Goal: Task Accomplishment & Management: Complete application form

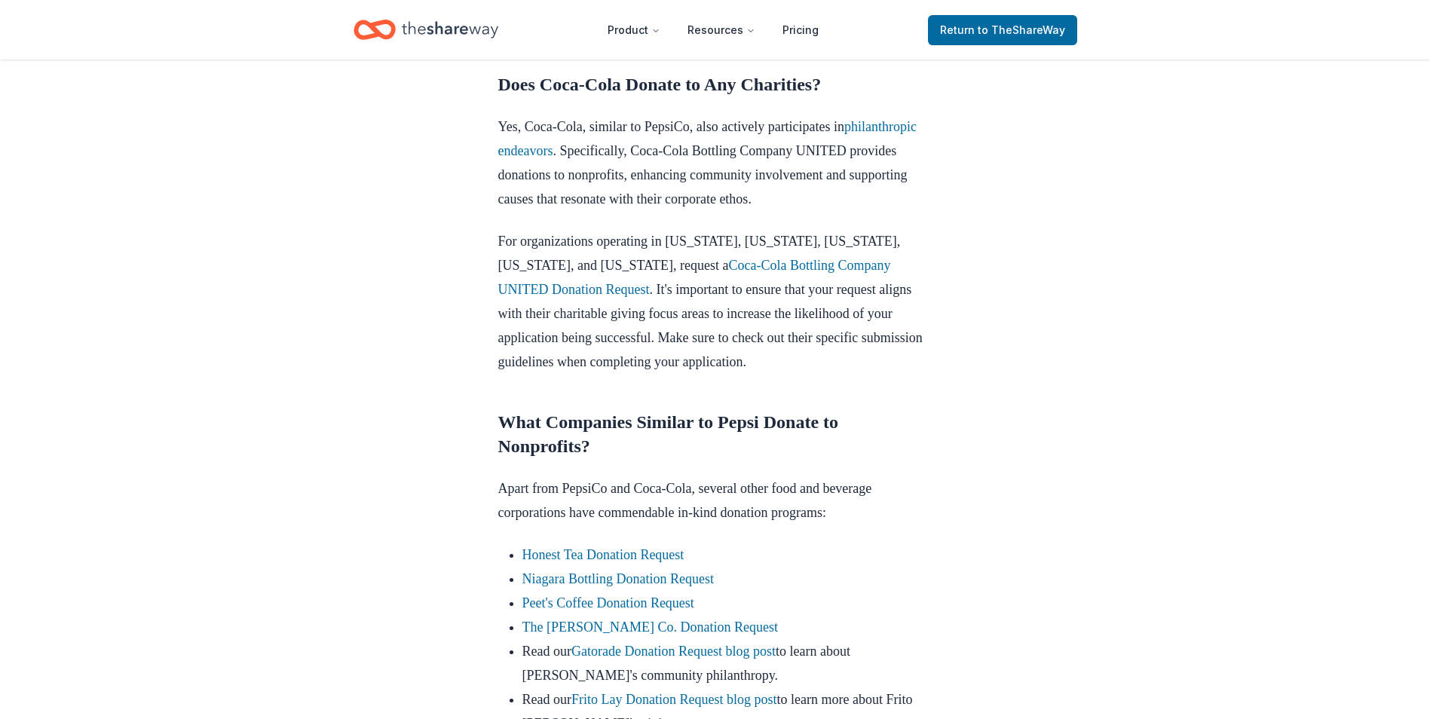
scroll to position [1884, 0]
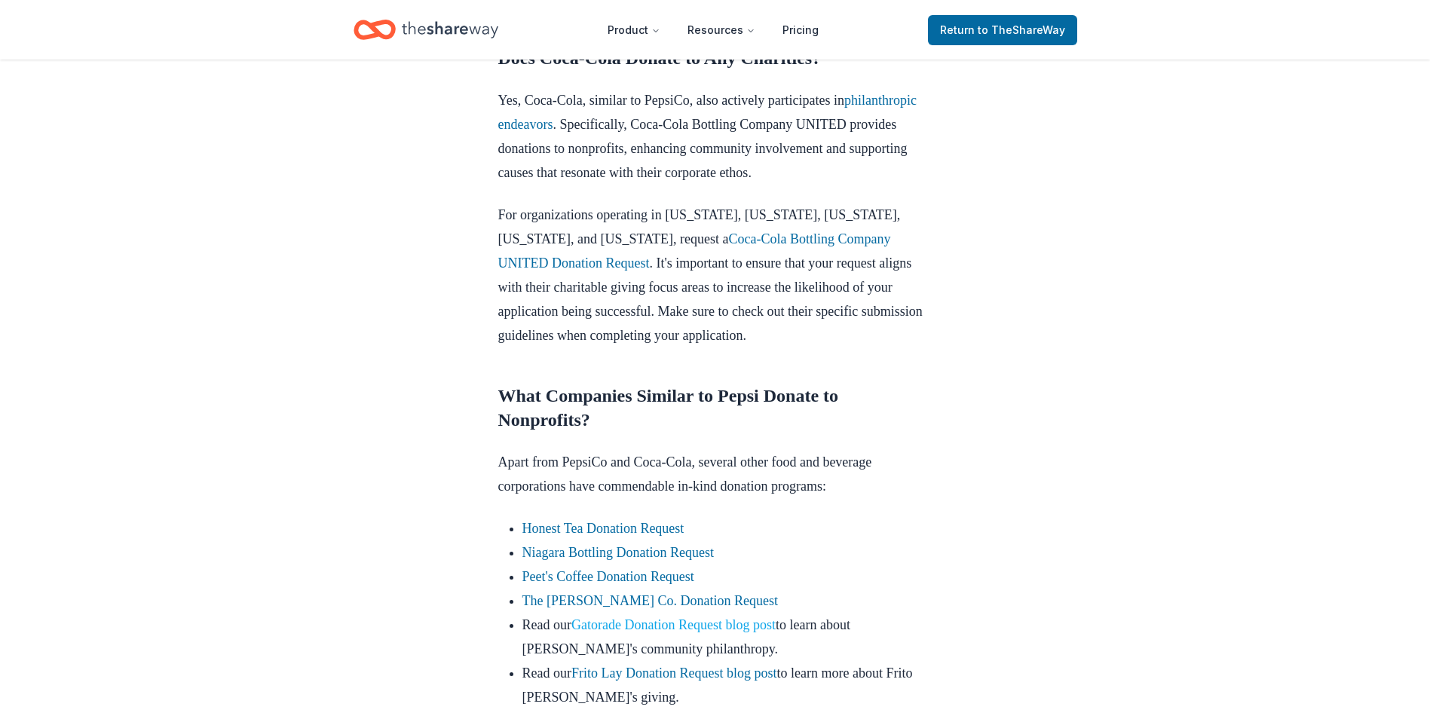
click at [732, 617] on link "Gatorade Donation Request blog post" at bounding box center [673, 624] width 204 height 15
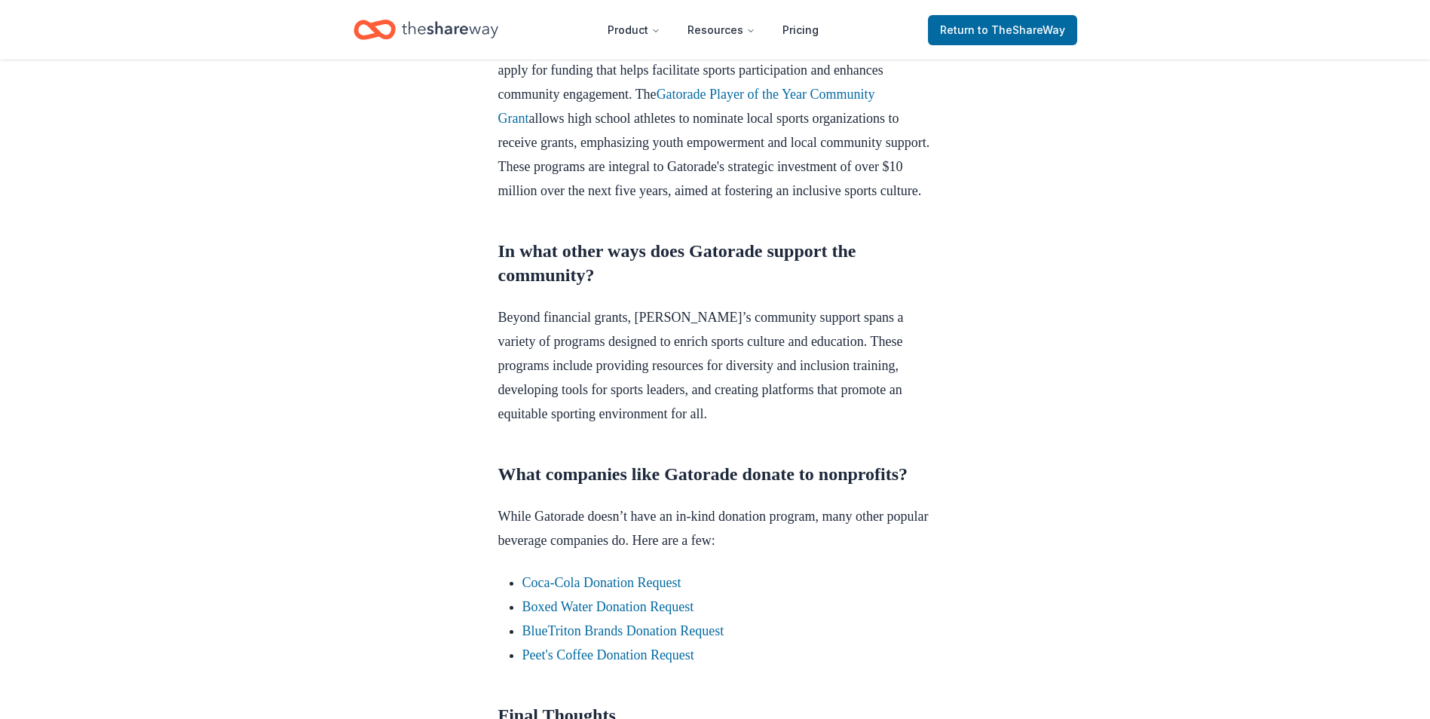
scroll to position [1055, 0]
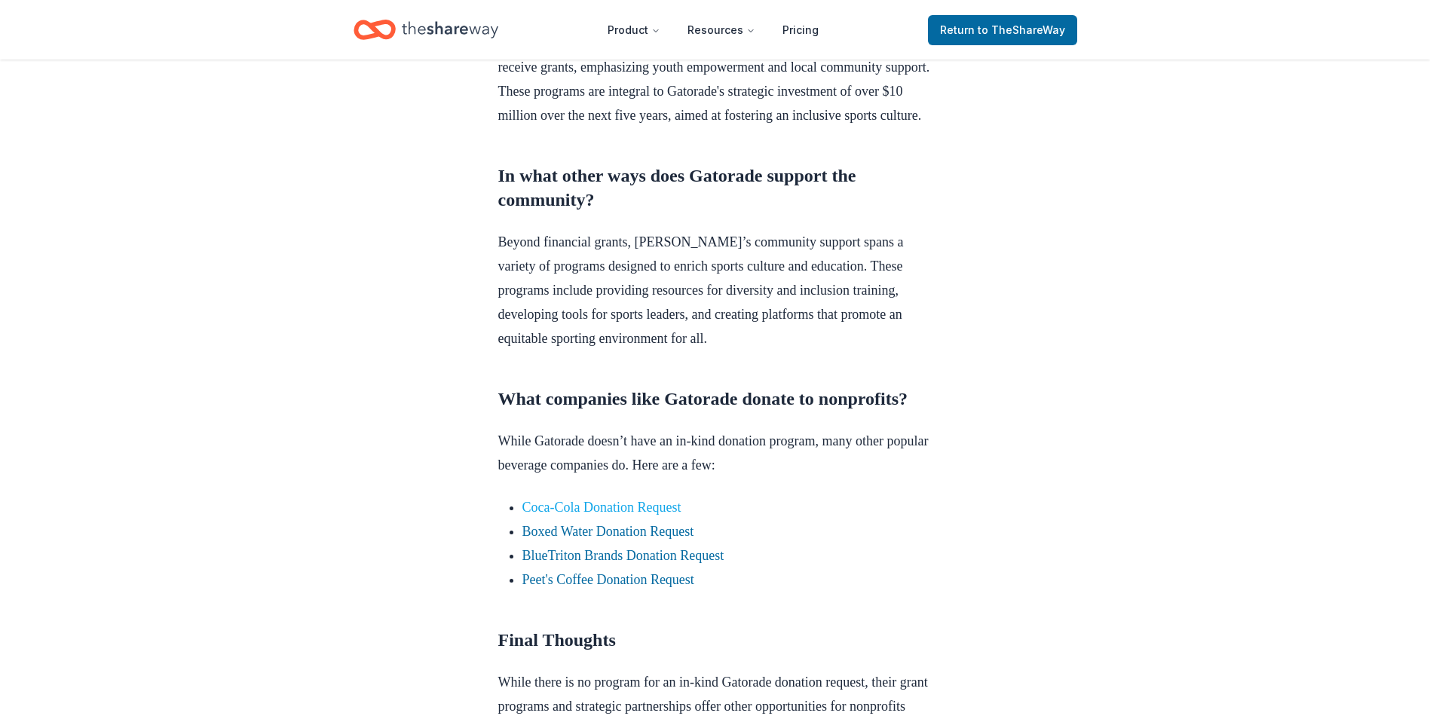
click at [626, 515] on link "Coca-Cola Donation Request" at bounding box center [601, 507] width 159 height 15
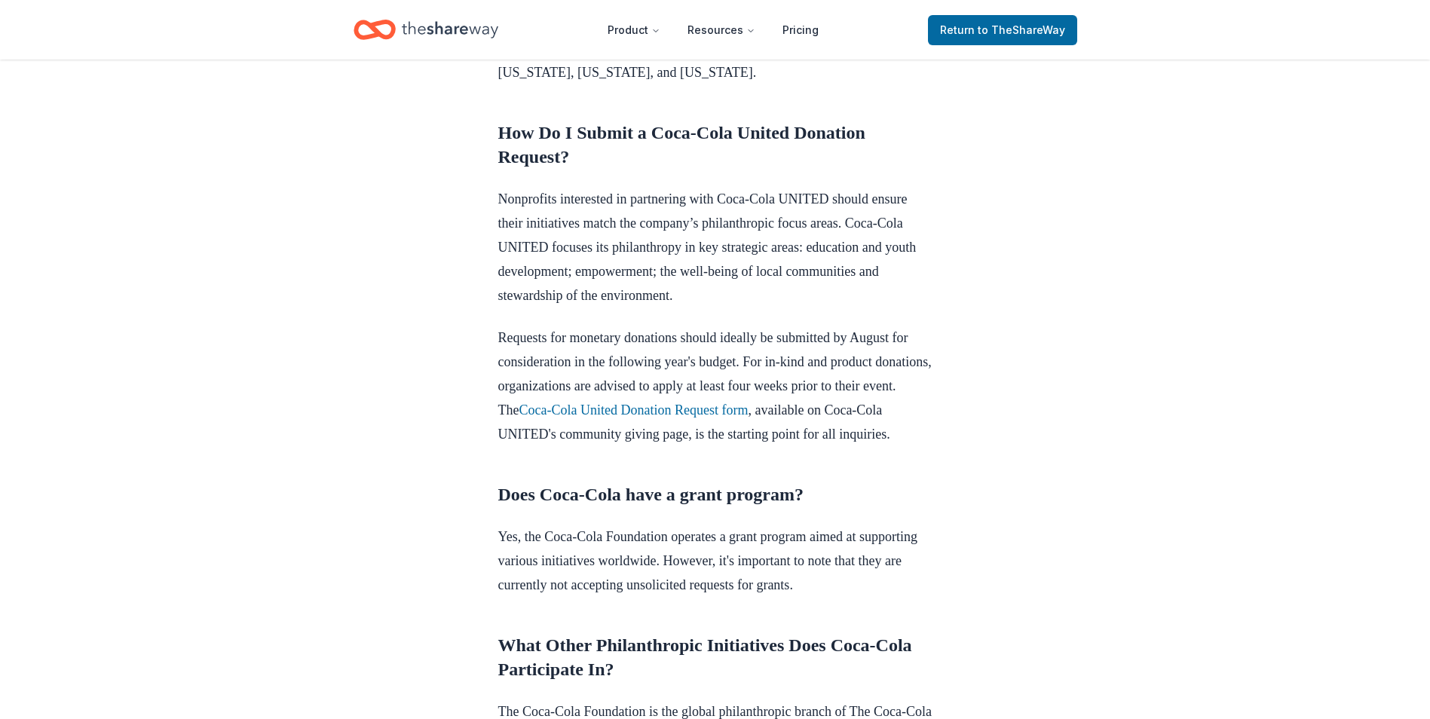
scroll to position [980, 0]
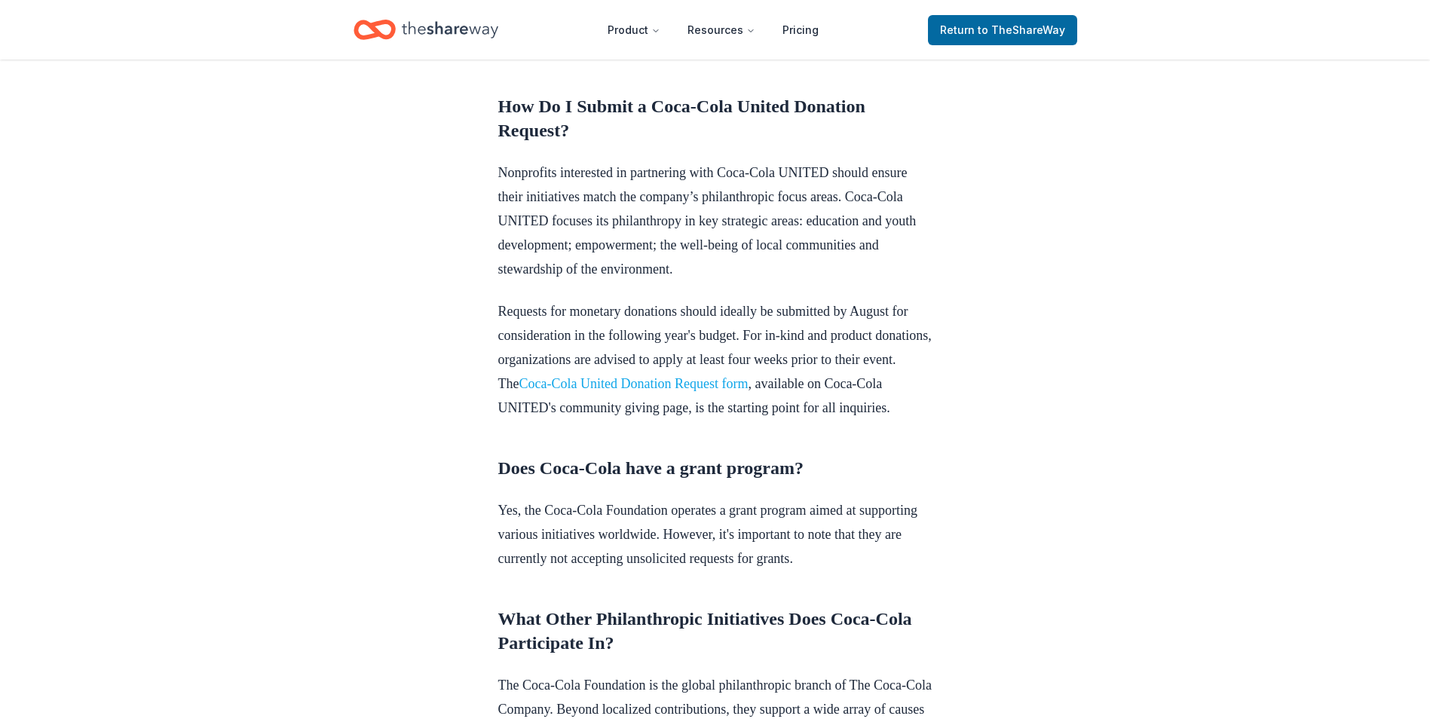
click at [668, 391] on link "Coca-Cola United Donation Request form" at bounding box center [633, 383] width 229 height 15
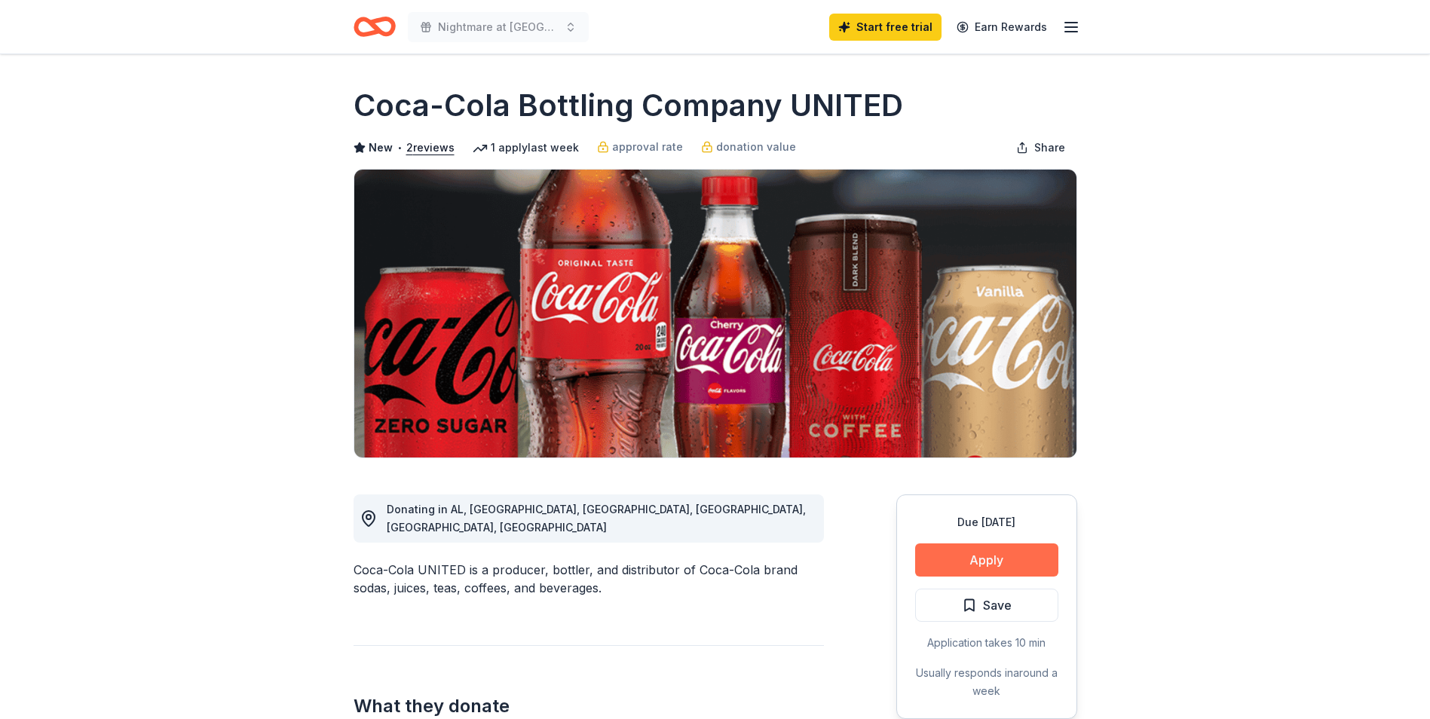
click at [973, 549] on button "Apply" at bounding box center [986, 559] width 143 height 33
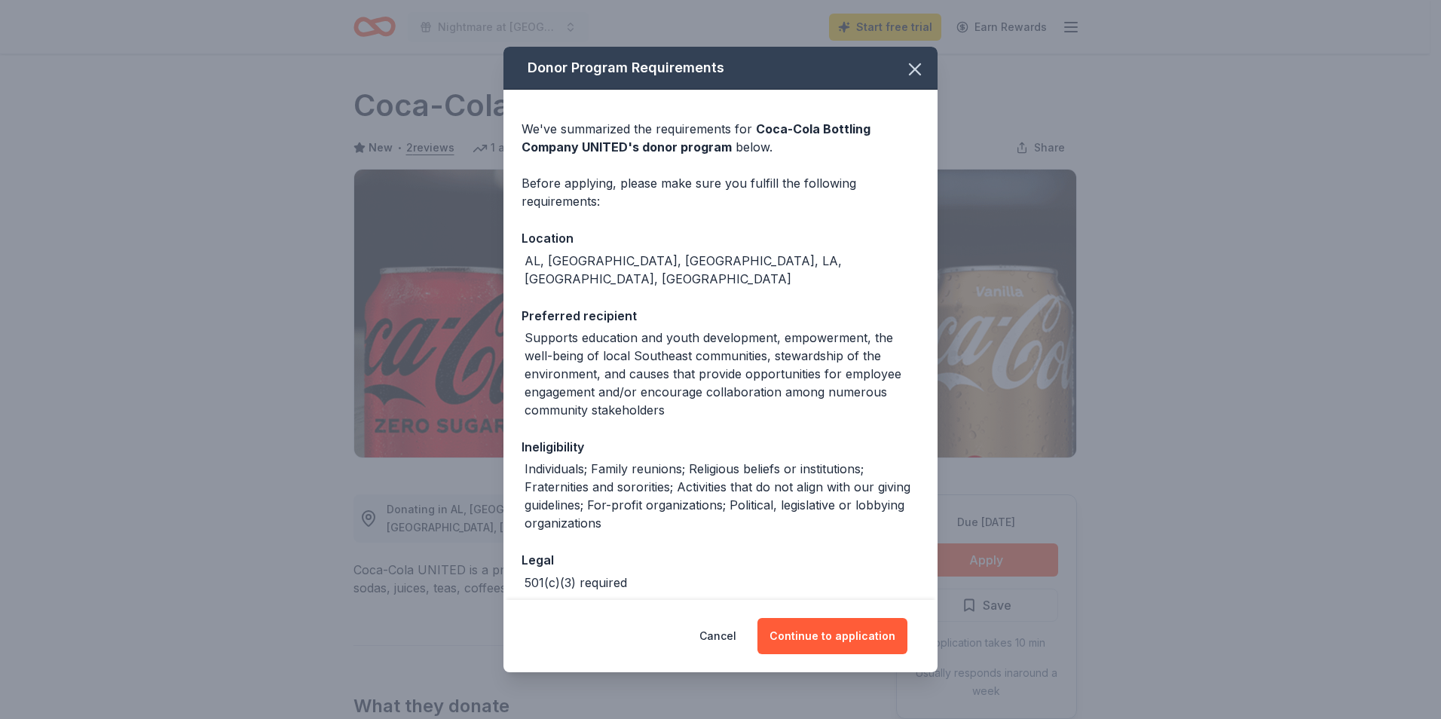
scroll to position [54, 0]
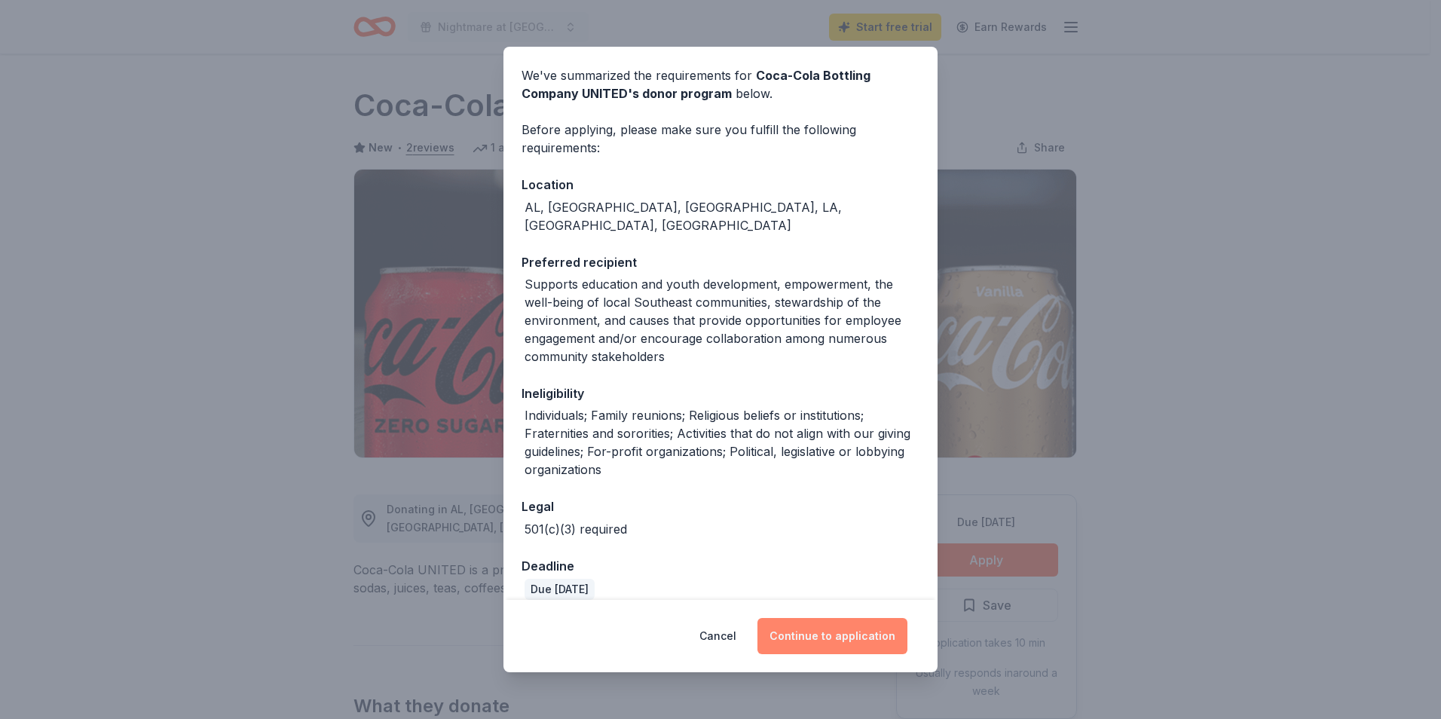
click at [837, 638] on button "Continue to application" at bounding box center [832, 636] width 150 height 36
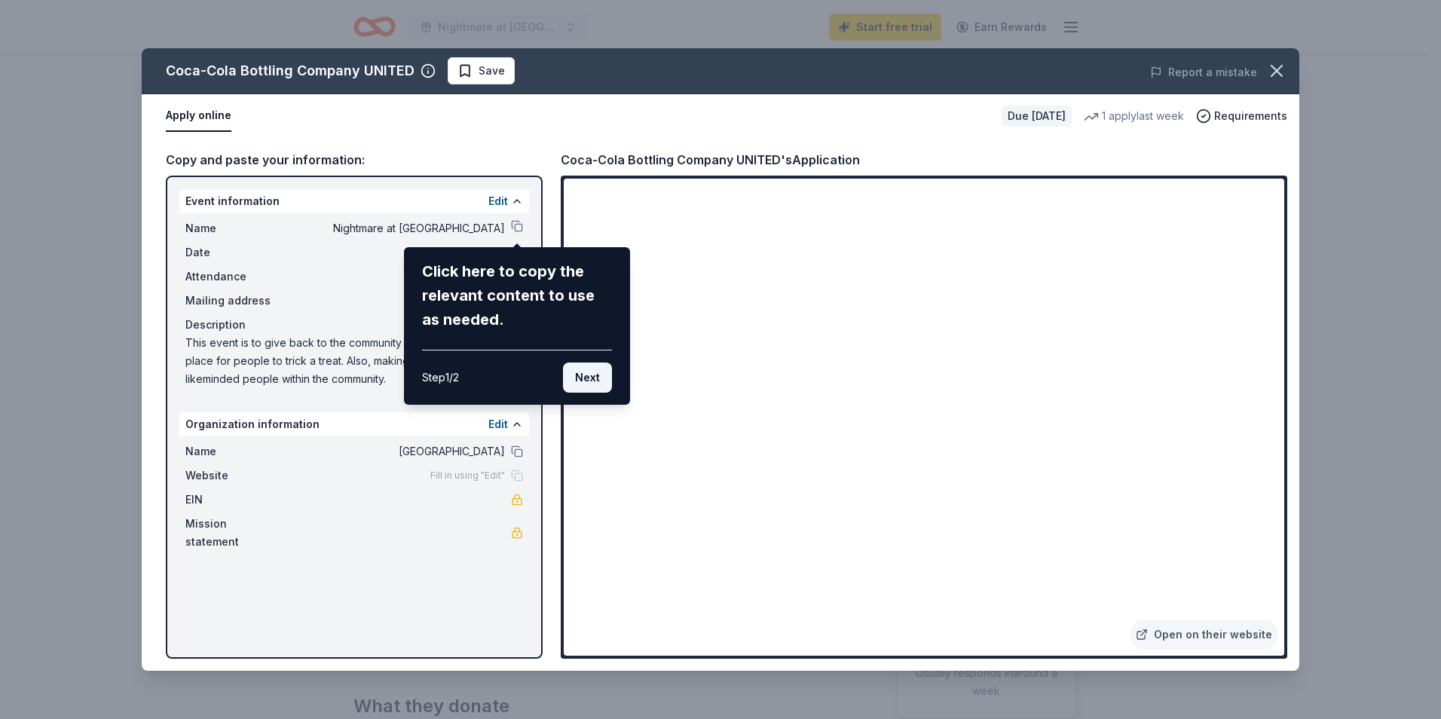
click at [601, 380] on button "Next" at bounding box center [587, 378] width 49 height 30
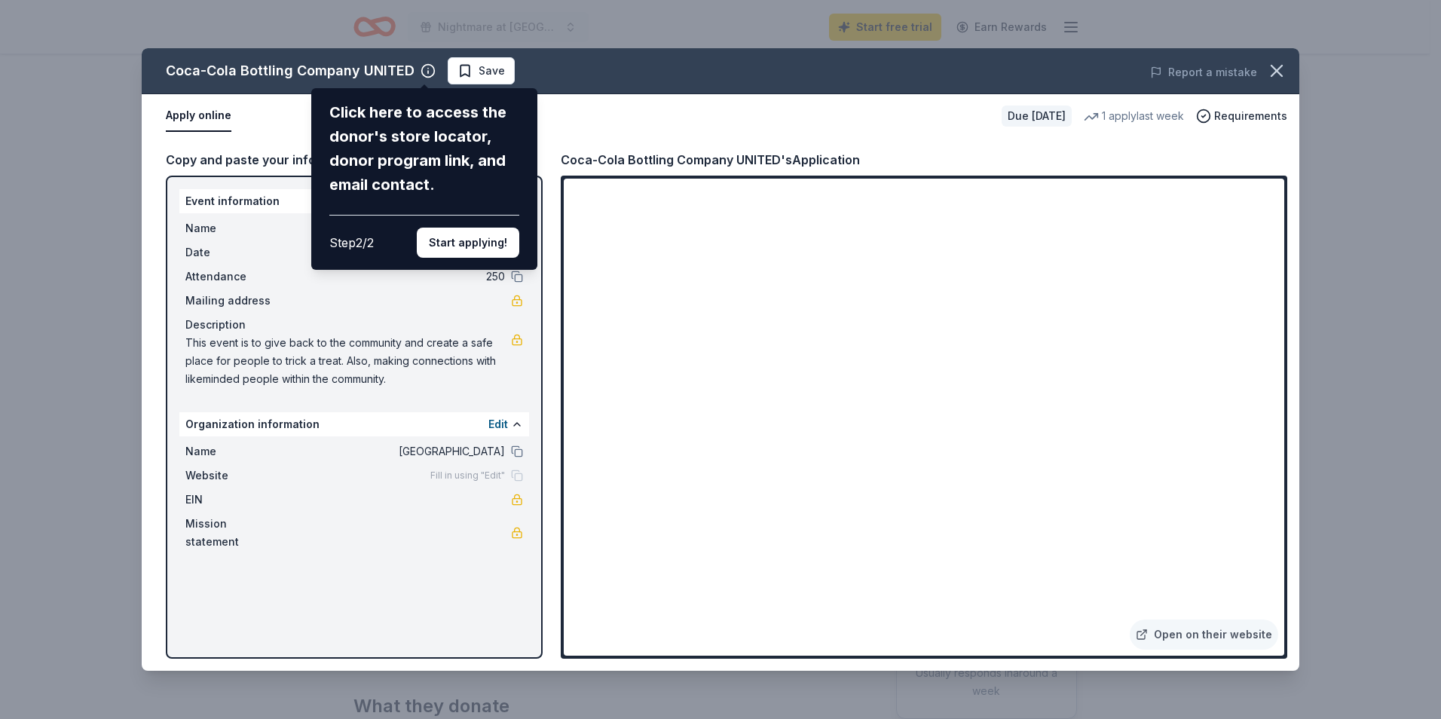
click at [464, 242] on button "Start applying!" at bounding box center [468, 243] width 102 height 30
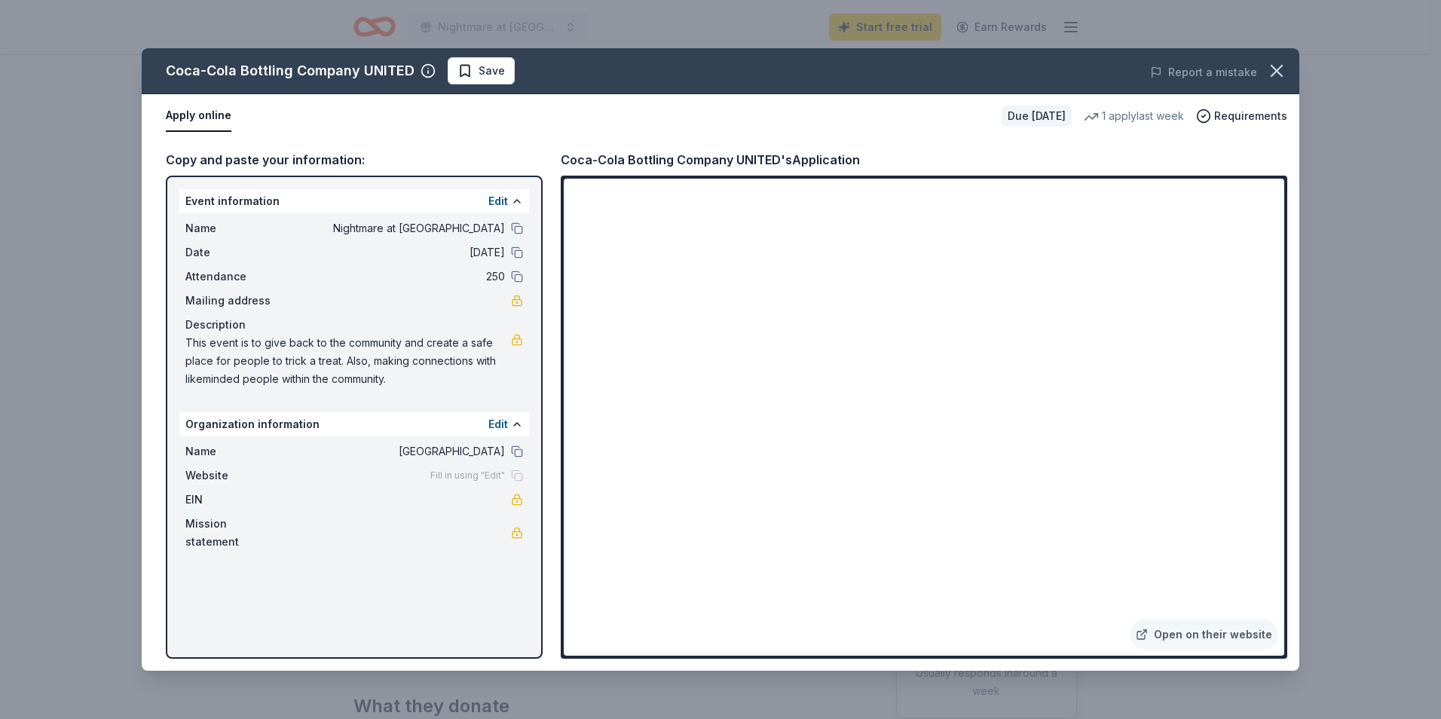
click at [451, 473] on span "Fill in using "Edit"" at bounding box center [467, 476] width 75 height 12
click at [472, 471] on span "Fill in using "Edit"" at bounding box center [467, 476] width 75 height 12
click at [515, 477] on div "Fill in using "Edit"" at bounding box center [476, 476] width 93 height 12
click at [516, 477] on div "Fill in using "Edit"" at bounding box center [476, 476] width 93 height 12
drag, startPoint x: 475, startPoint y: 476, endPoint x: 455, endPoint y: 477, distance: 19.6
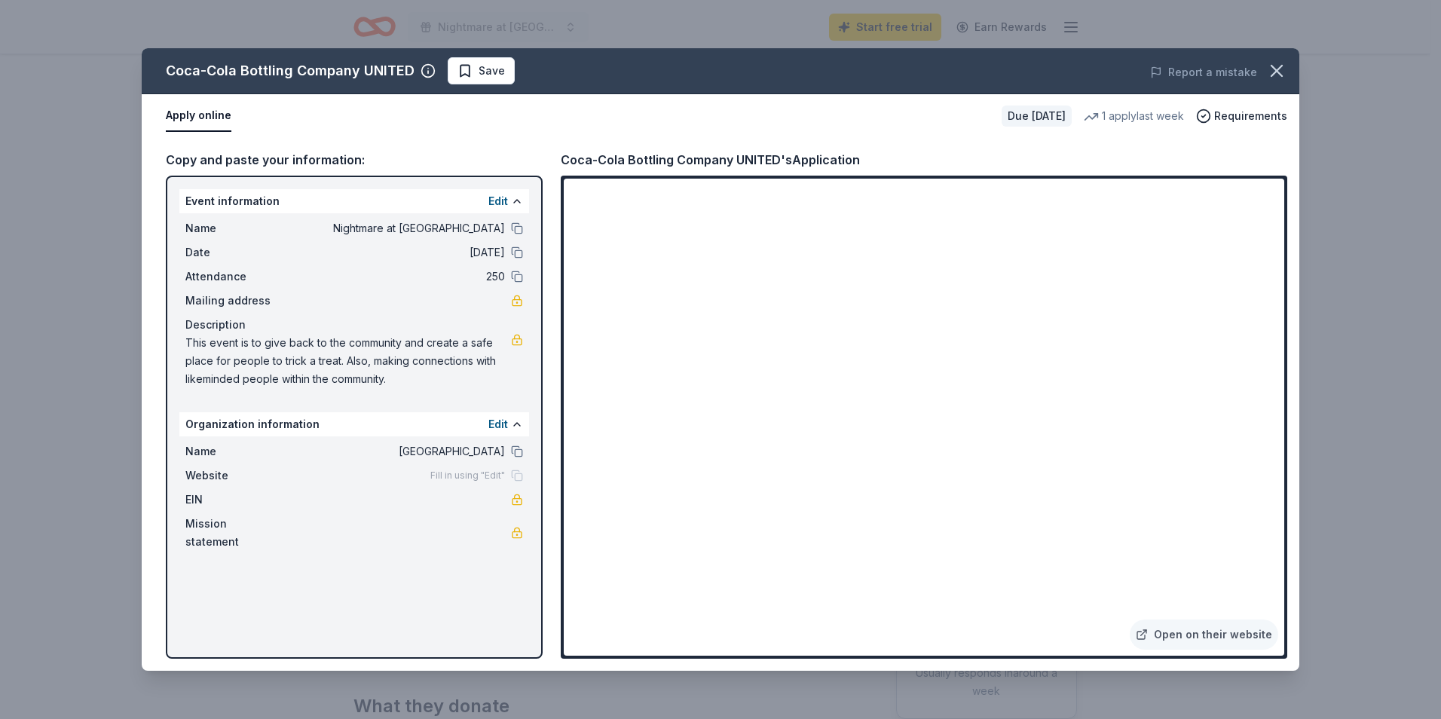
click at [455, 477] on span "Fill in using "Edit"" at bounding box center [467, 476] width 75 height 12
click at [499, 473] on span "Fill in using "Edit"" at bounding box center [467, 476] width 75 height 12
click at [509, 474] on div "Fill in using "Edit"" at bounding box center [476, 476] width 93 height 12
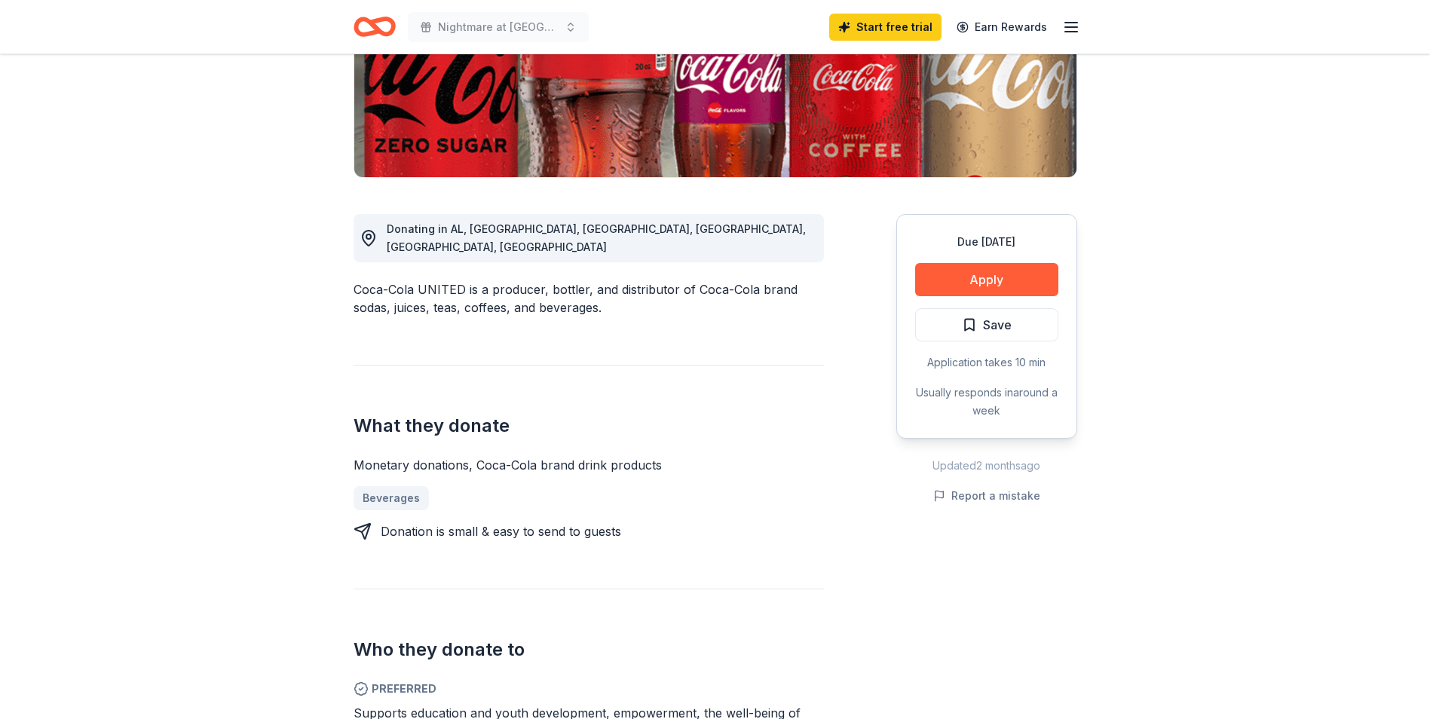
scroll to position [75, 0]
